Goal: Task Accomplishment & Management: Manage account settings

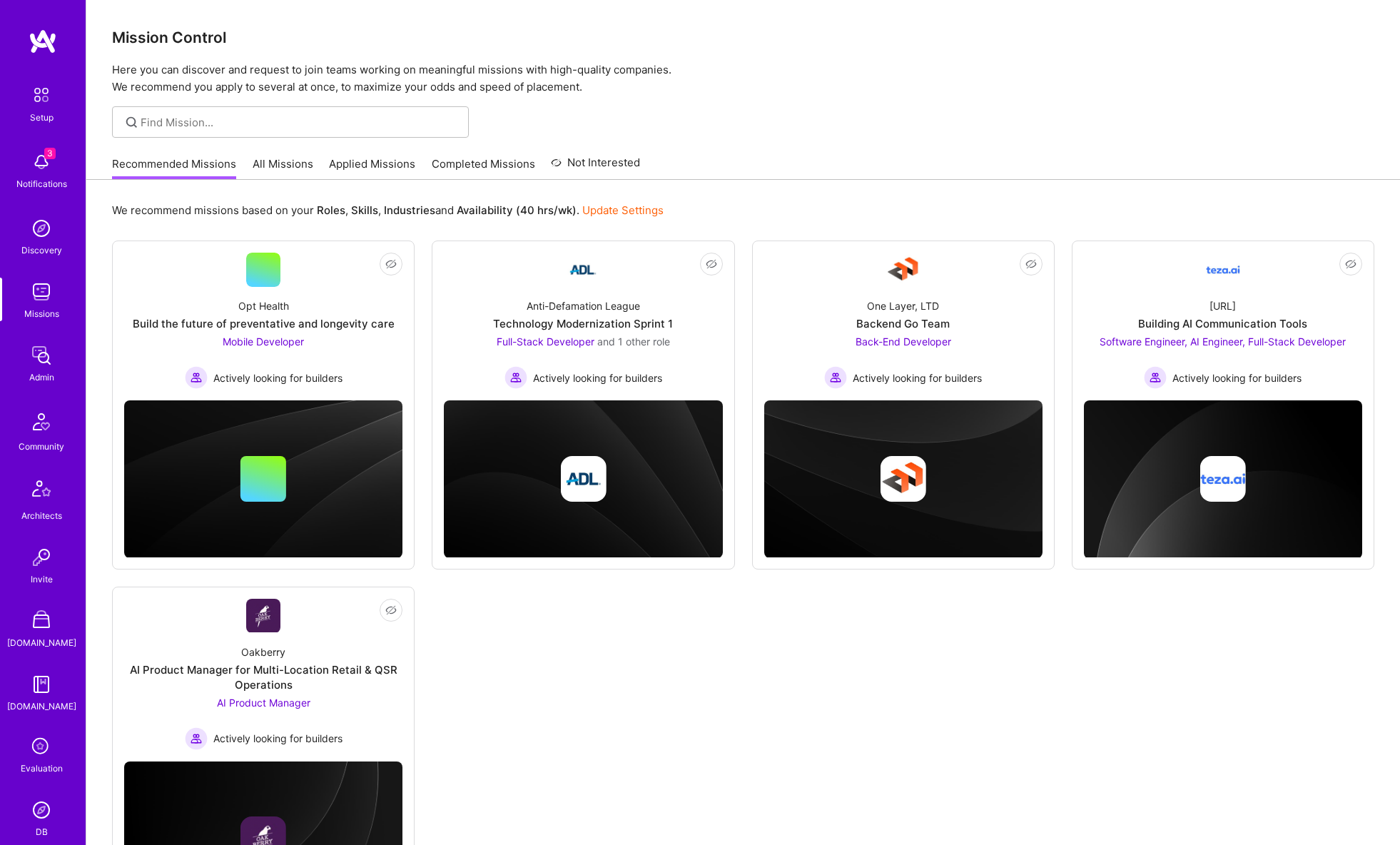
scroll to position [183, 0]
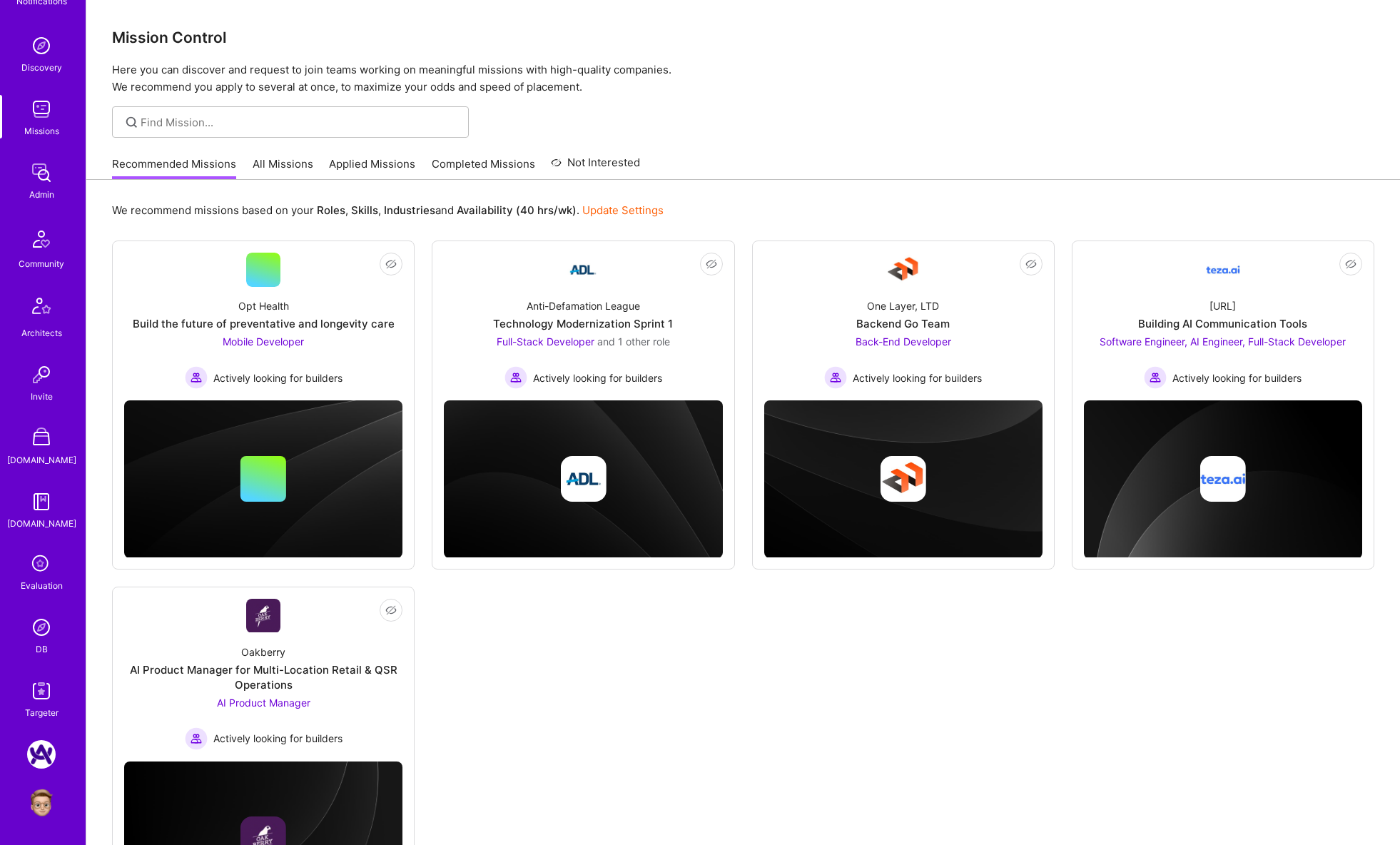
click at [303, 160] on link "All Missions" at bounding box center [283, 168] width 60 height 24
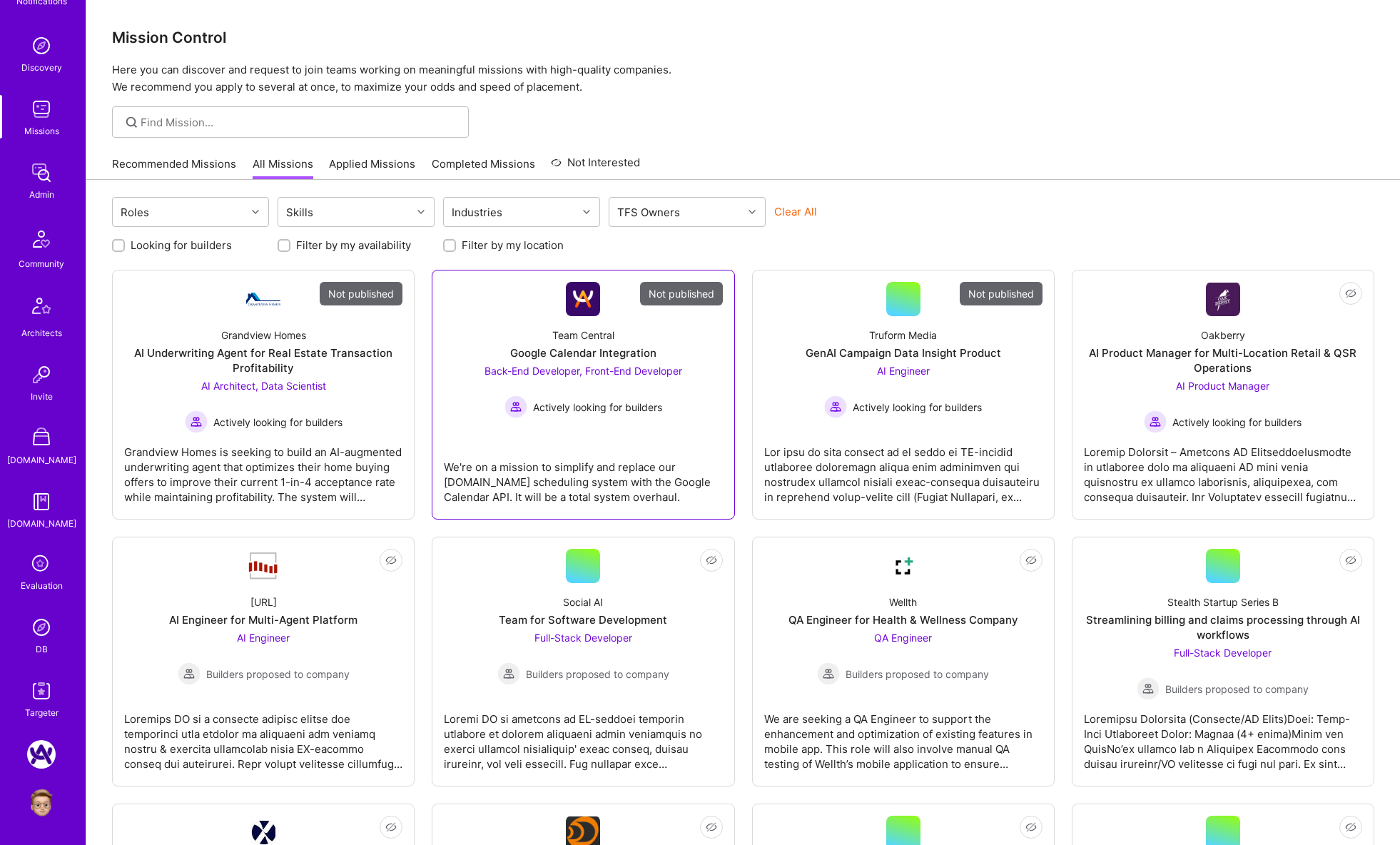
click at [483, 325] on div "Team Central Google Calendar Integration Back-End Developer, Front-End Develope…" at bounding box center [583, 366] width 278 height 102
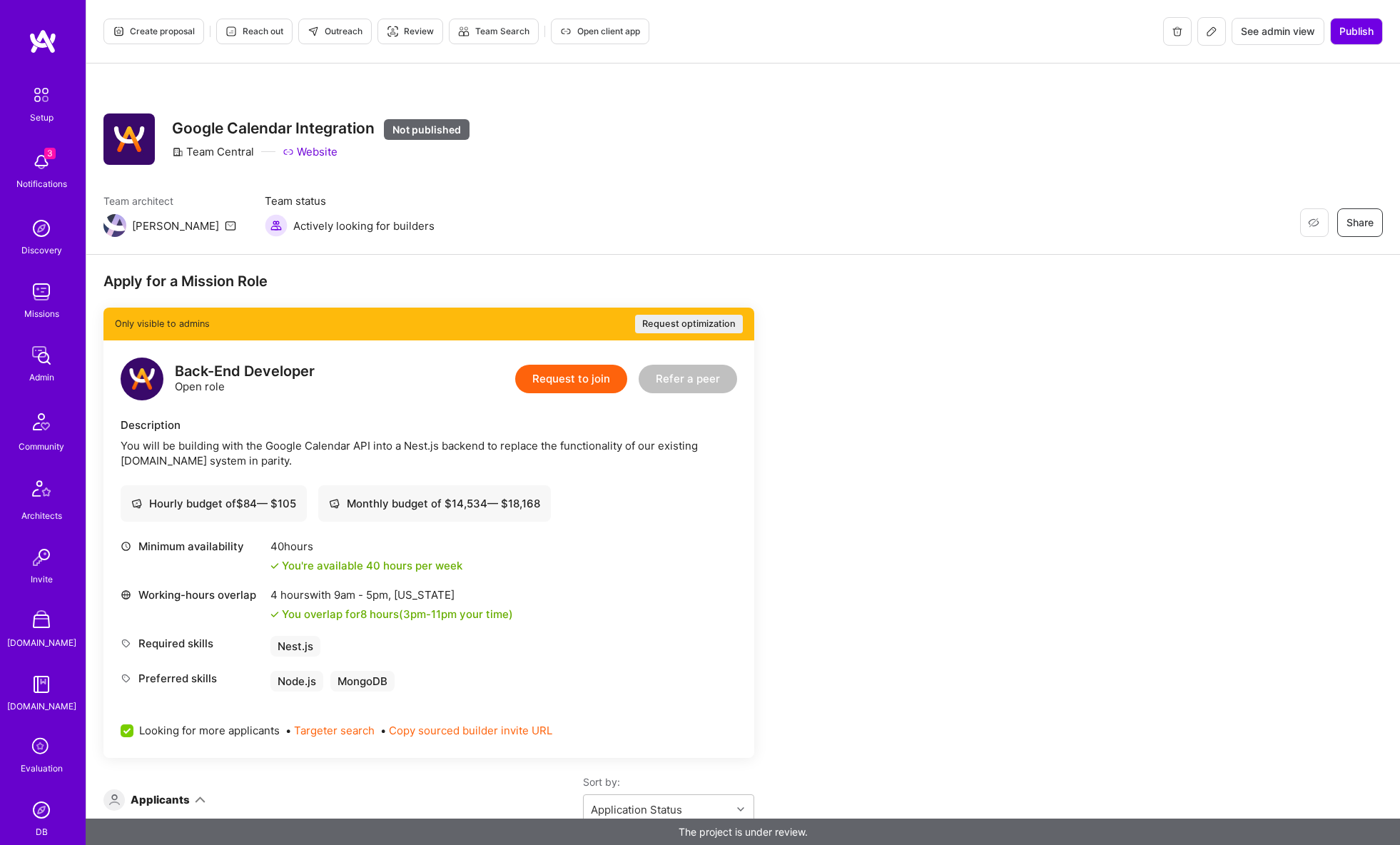
click at [602, 34] on span "Open client app" at bounding box center [600, 32] width 80 height 13
click at [574, 31] on span "Open client app" at bounding box center [600, 32] width 80 height 13
click at [47, 815] on img at bounding box center [41, 809] width 29 height 29
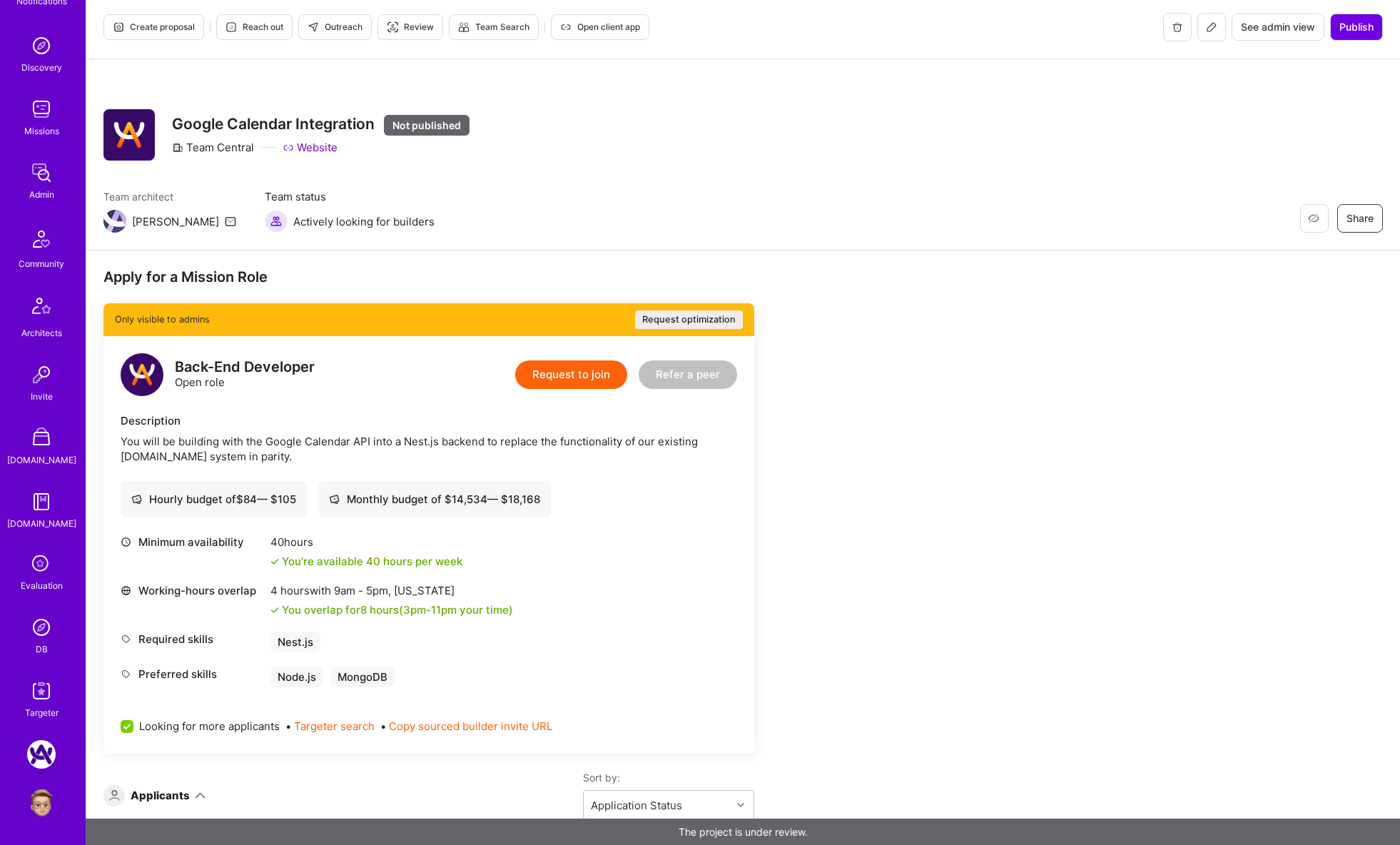
scroll to position [2, 0]
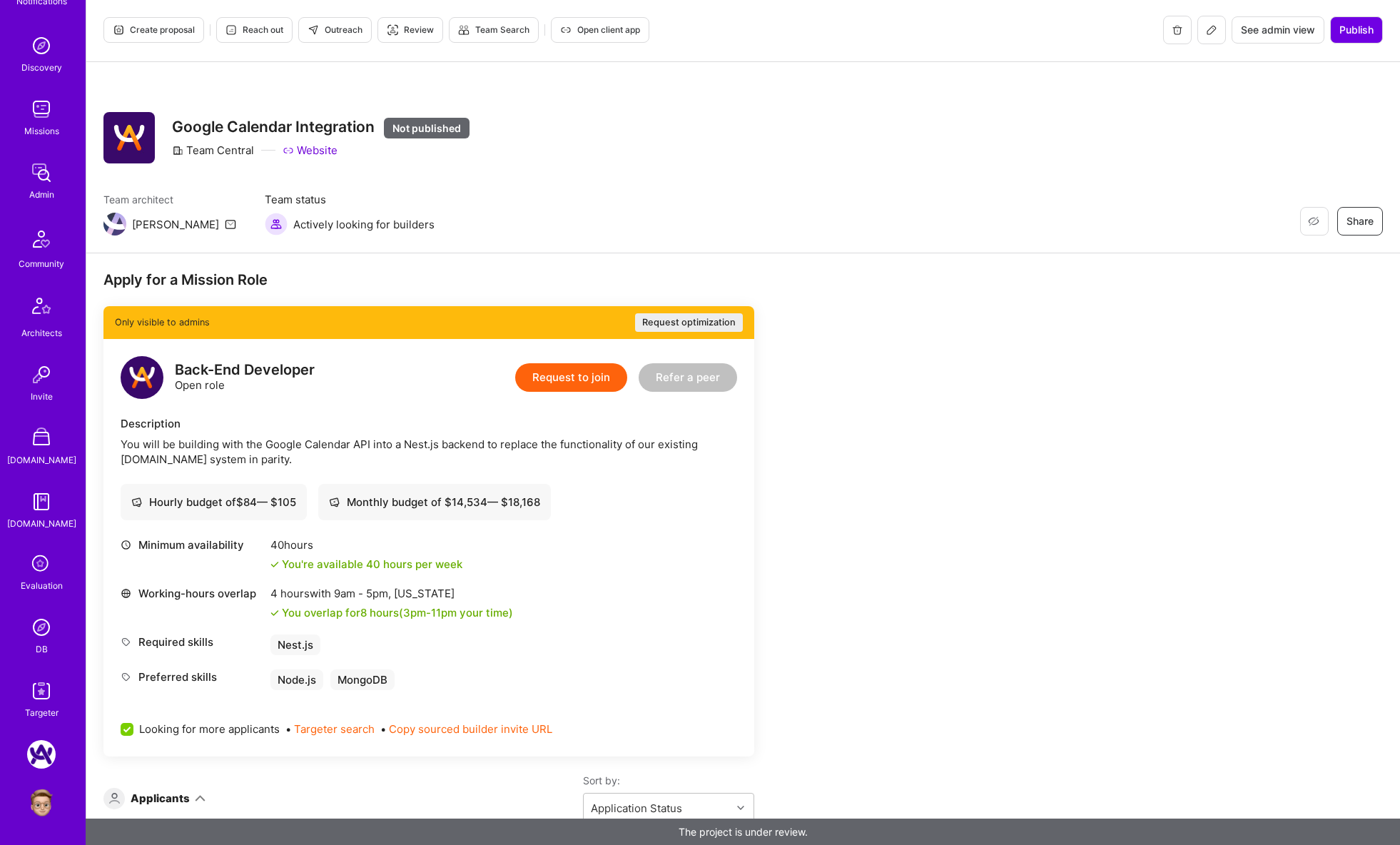
click at [41, 806] on img at bounding box center [41, 802] width 29 height 29
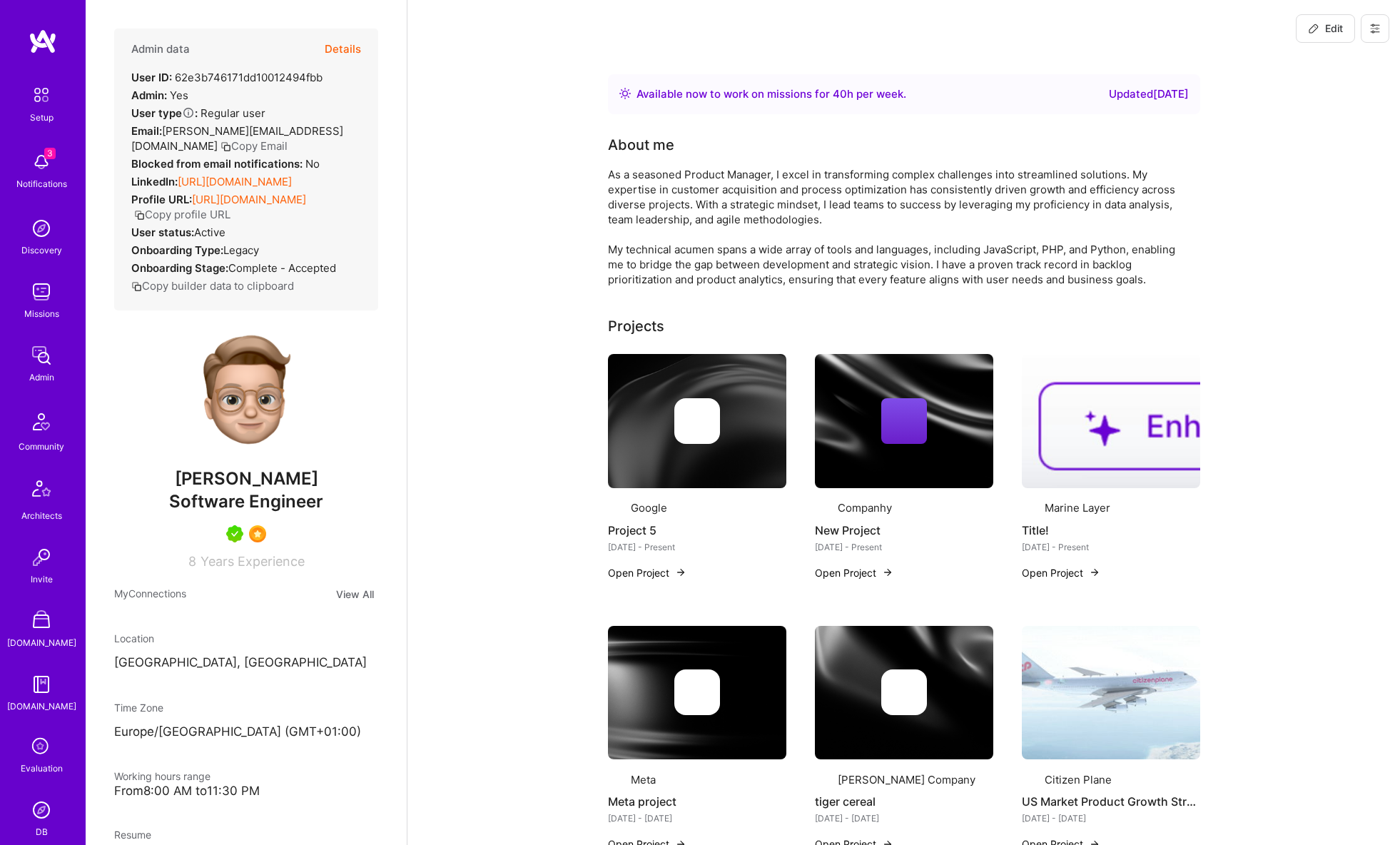
click at [1382, 33] on button at bounding box center [1375, 28] width 29 height 29
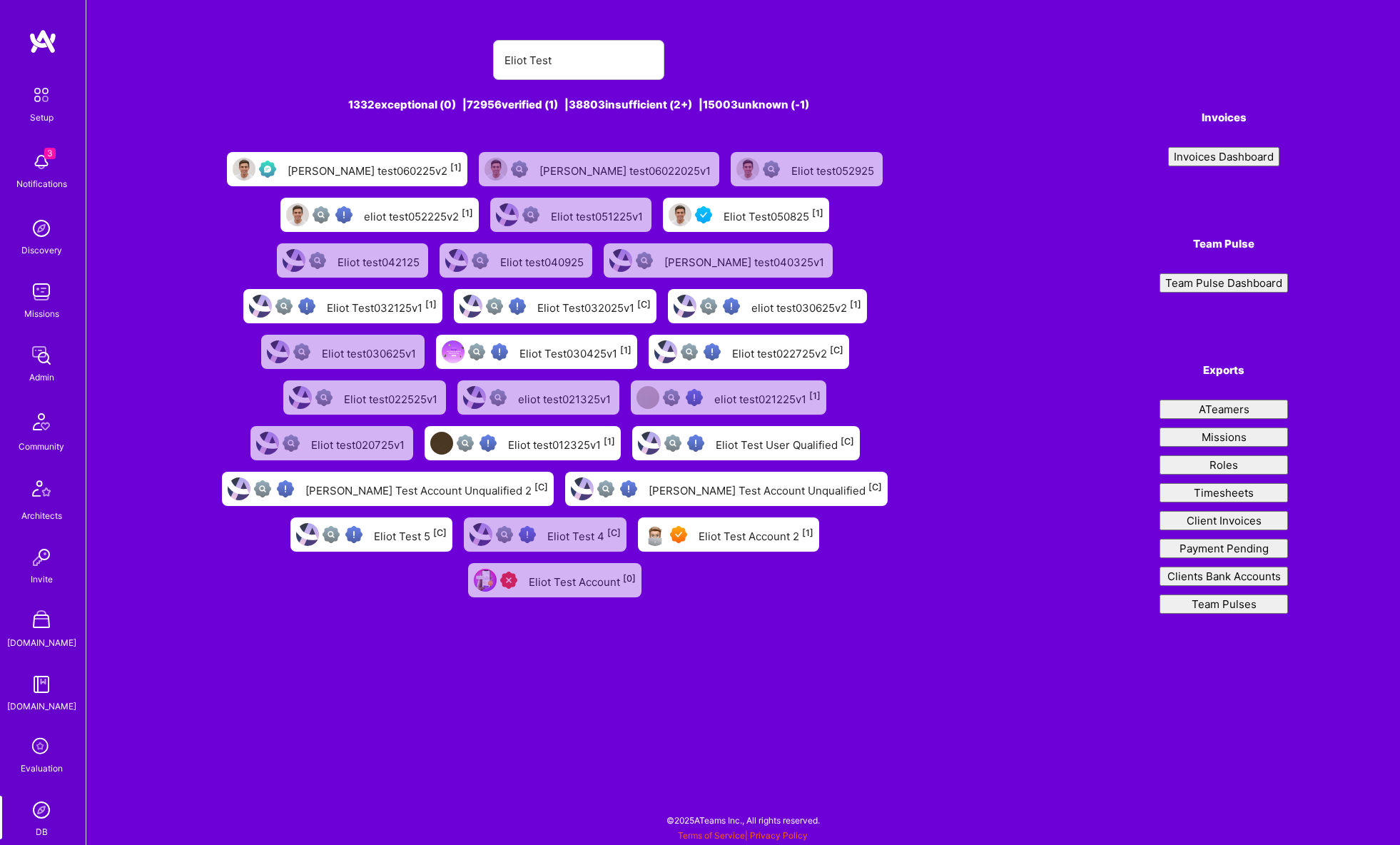
type input "Eliot Test"
click at [748, 215] on div "Eliot Test050825 [1]" at bounding box center [773, 215] width 100 height 19
drag, startPoint x: 733, startPoint y: 538, endPoint x: 733, endPoint y: 523, distance: 15.0
click at [733, 538] on div "Eliot Test Account 2 [1]" at bounding box center [755, 534] width 115 height 19
click at [392, 175] on div "Eliot test060225v2 [1]" at bounding box center [374, 169] width 174 height 19
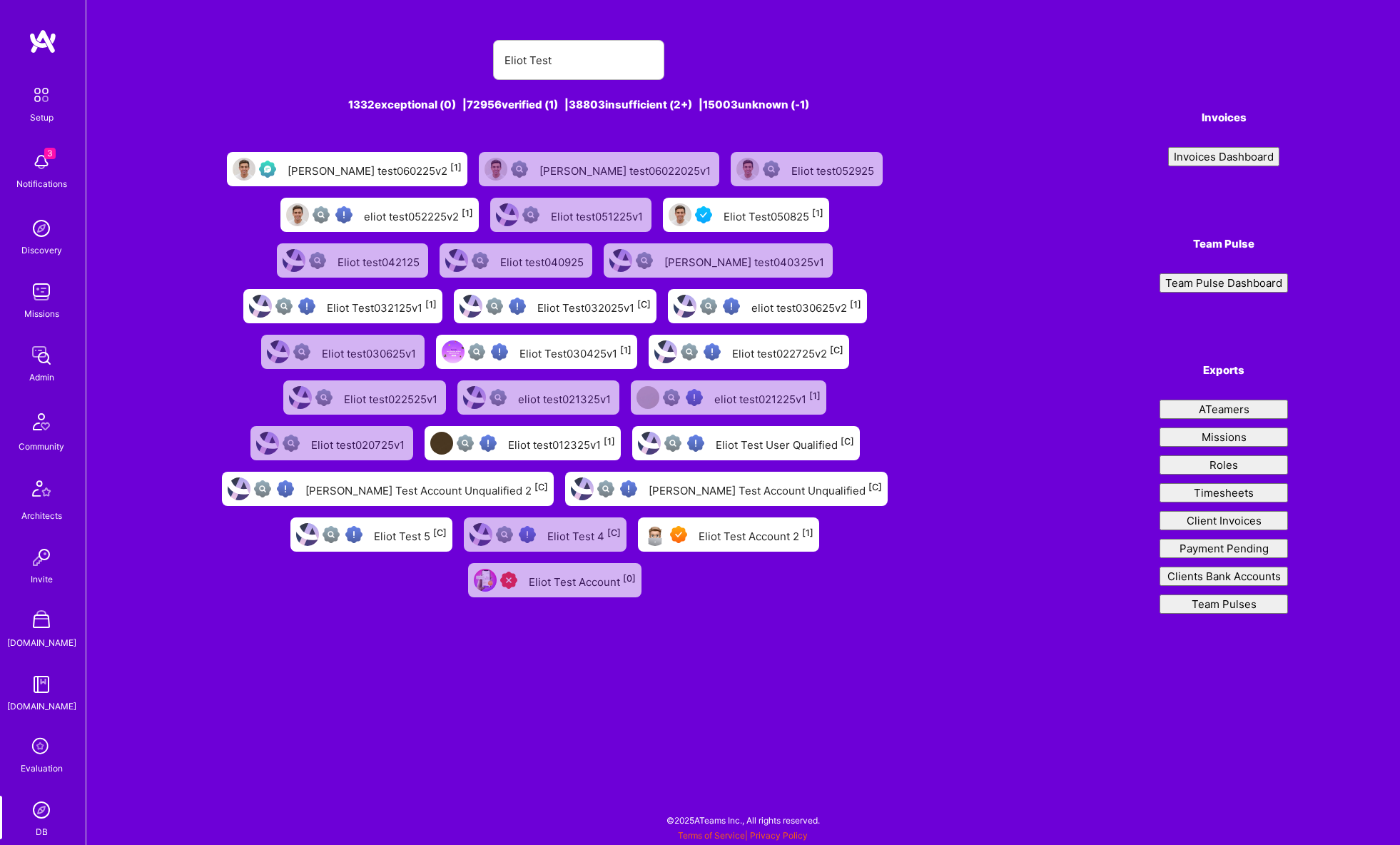
click at [716, 543] on div "Eliot Test Account 2 [1]" at bounding box center [755, 534] width 115 height 19
drag, startPoint x: 729, startPoint y: 215, endPoint x: 587, endPoint y: 95, distance: 185.9
click at [729, 215] on div "Eliot Test050825 [1]" at bounding box center [773, 215] width 100 height 19
click at [401, 161] on div "Eliot test060225v2 [1]" at bounding box center [374, 169] width 174 height 19
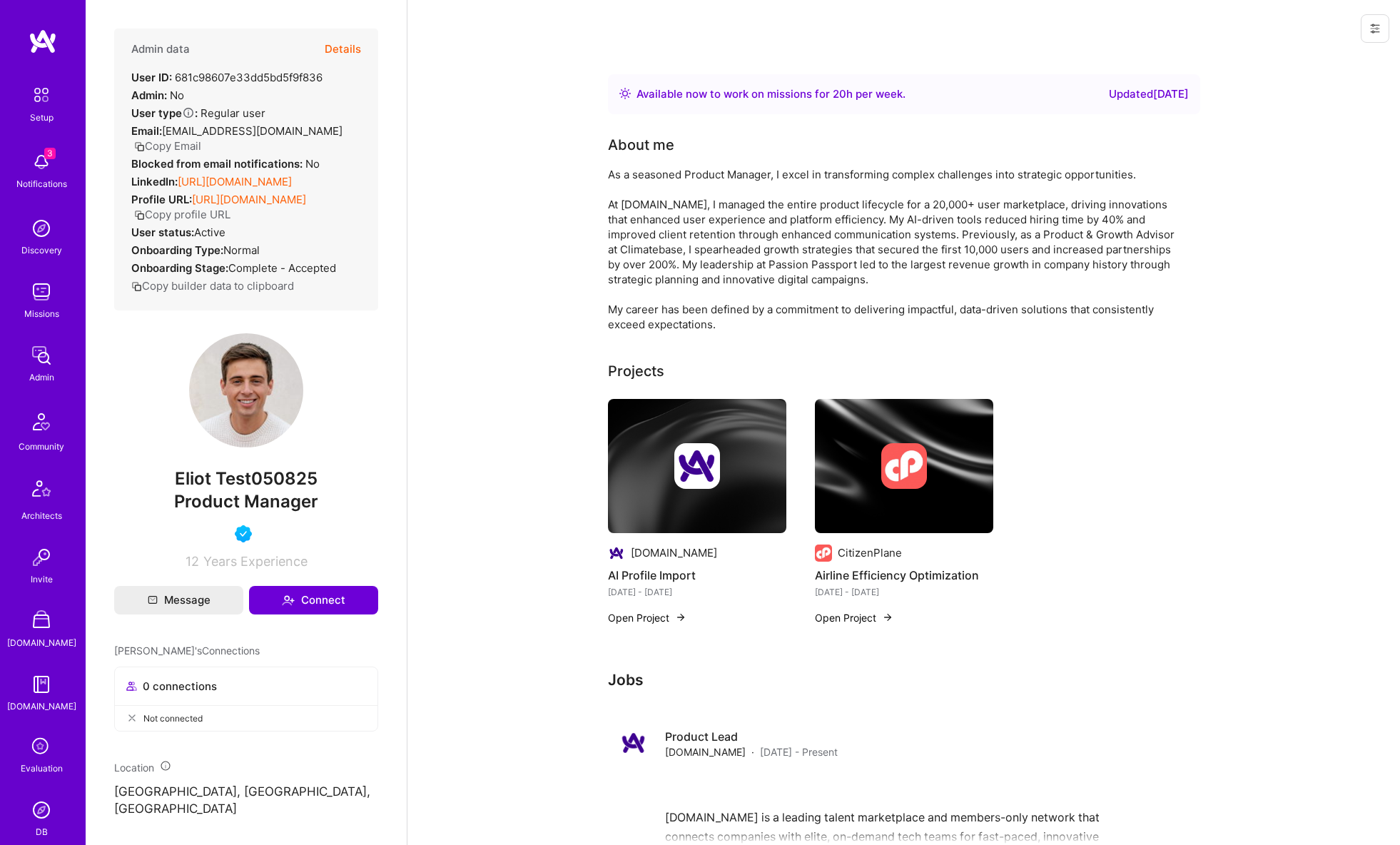
click at [264, 132] on span "eliot+test050825@a.team" at bounding box center [252, 131] width 180 height 14
drag, startPoint x: 259, startPoint y: 133, endPoint x: 201, endPoint y: 145, distance: 59.2
click at [257, 133] on span "eliot+test050825@a.team" at bounding box center [252, 131] width 180 height 14
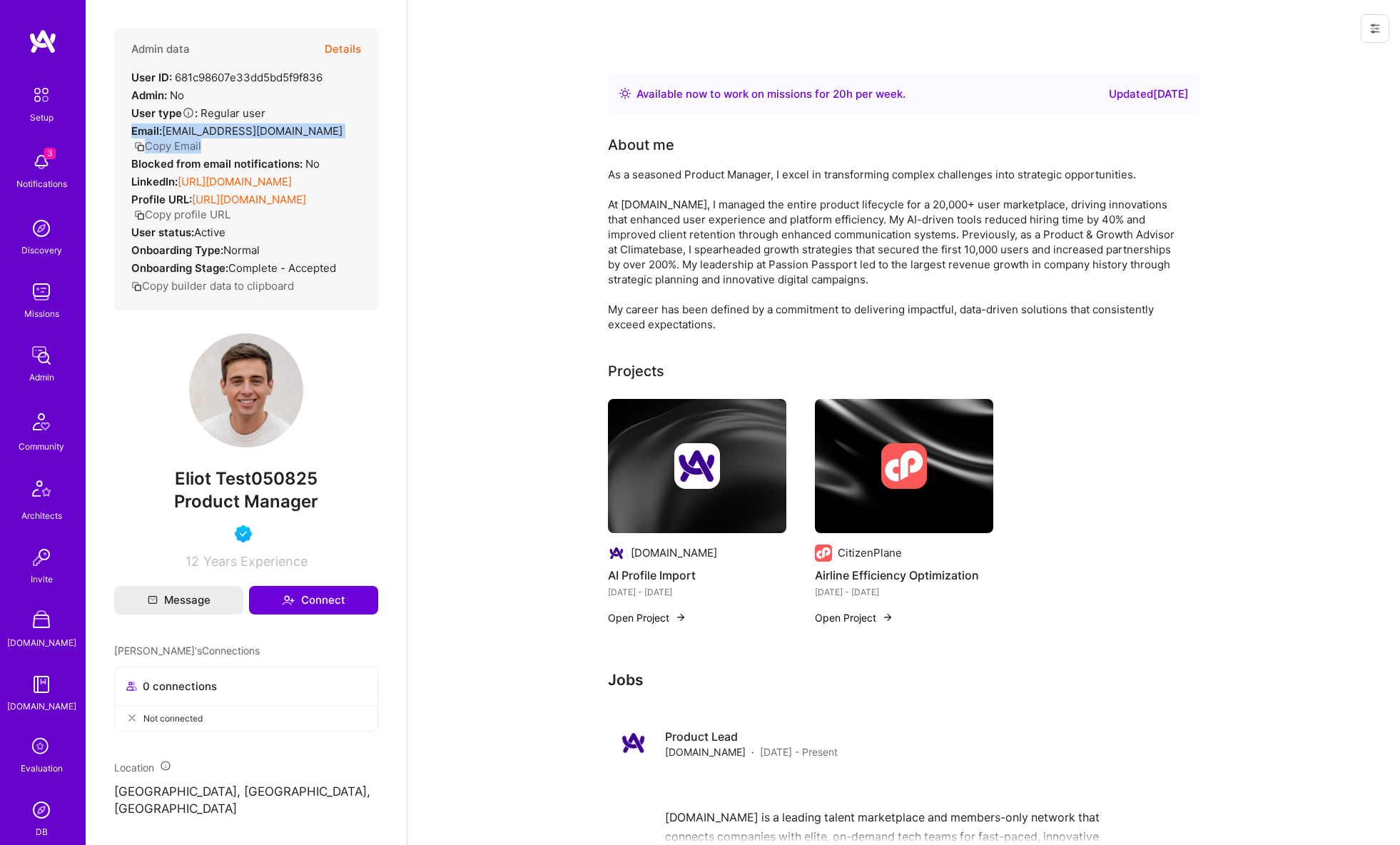
click at [180, 149] on button "Copy Email" at bounding box center [167, 146] width 67 height 15
click at [1389, 33] on button at bounding box center [1375, 28] width 29 height 29
click at [1345, 63] on button "Login as Eliot" at bounding box center [1314, 60] width 151 height 37
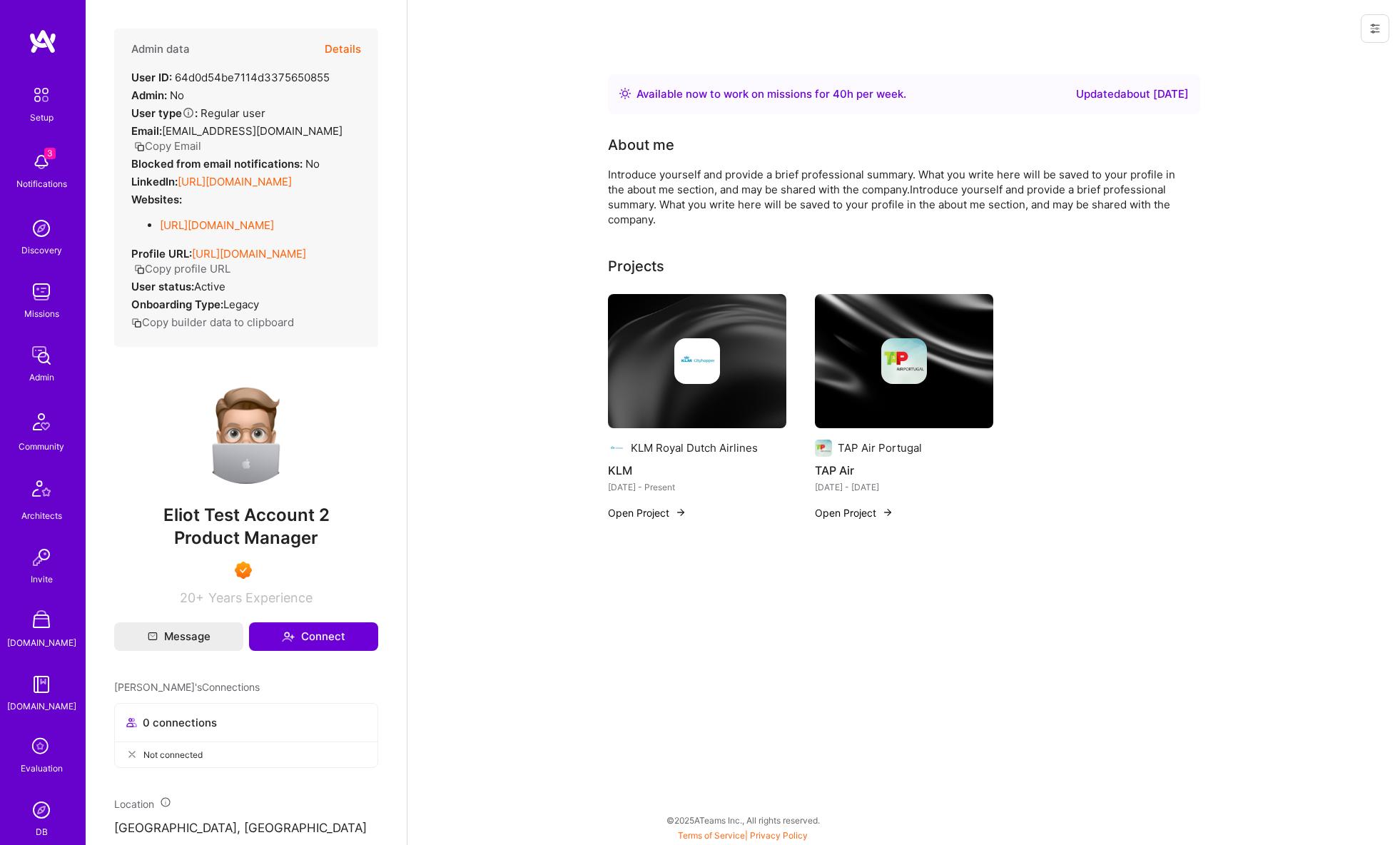
click at [191, 143] on button "Copy Email" at bounding box center [167, 146] width 67 height 15
click at [1376, 25] on icon at bounding box center [1375, 29] width 11 height 11
click at [1313, 58] on button "Login as Eliot" at bounding box center [1314, 60] width 151 height 37
